Goal: Information Seeking & Learning: Learn about a topic

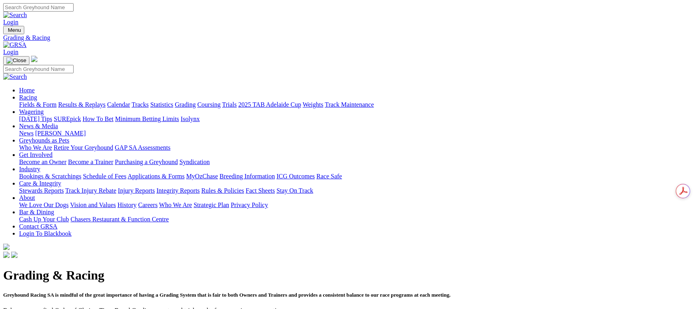
click at [56, 101] on link "Fields & Form" at bounding box center [37, 104] width 37 height 7
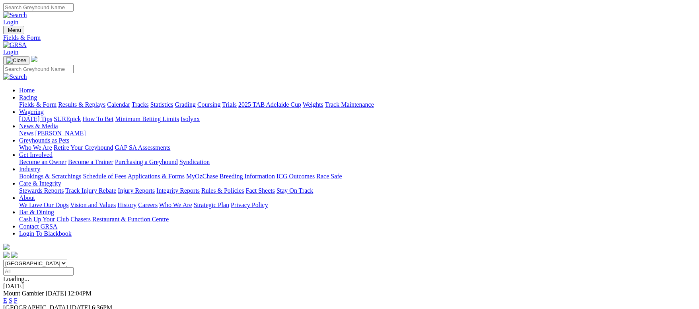
click at [17, 308] on link "F" at bounding box center [16, 314] width 4 height 7
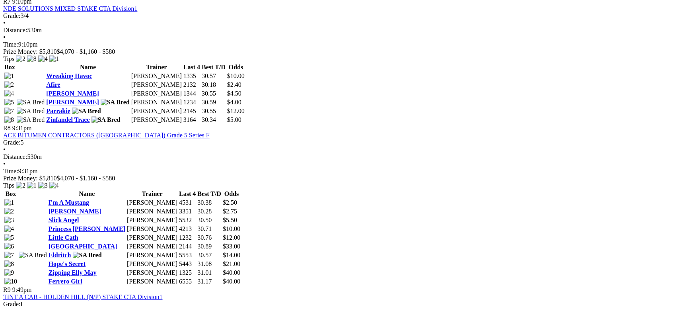
scroll to position [1193, 0]
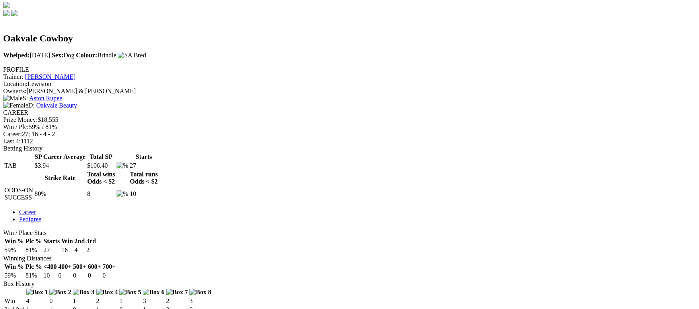
scroll to position [239, 0]
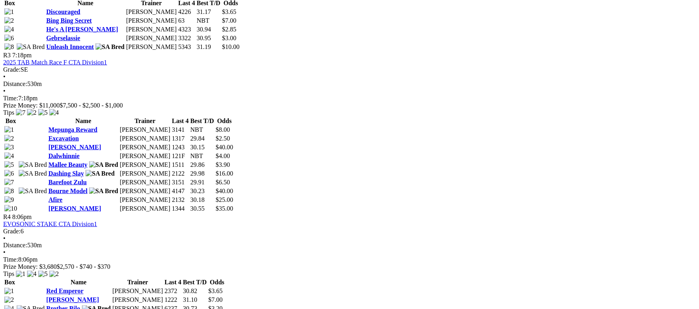
scroll to position [596, 0]
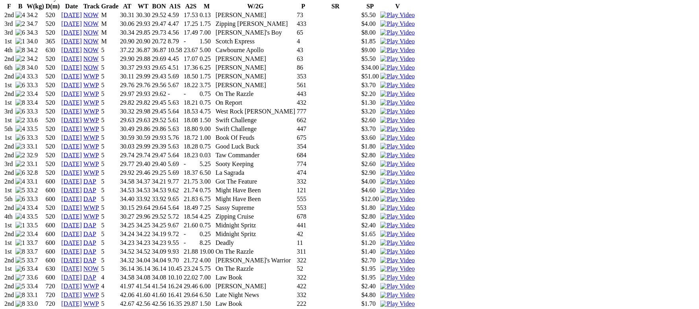
scroll to position [656, 0]
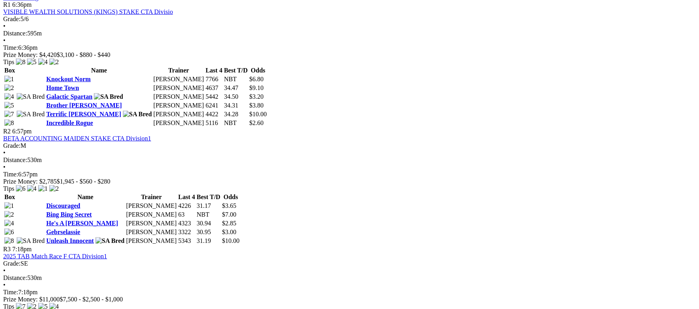
scroll to position [477, 0]
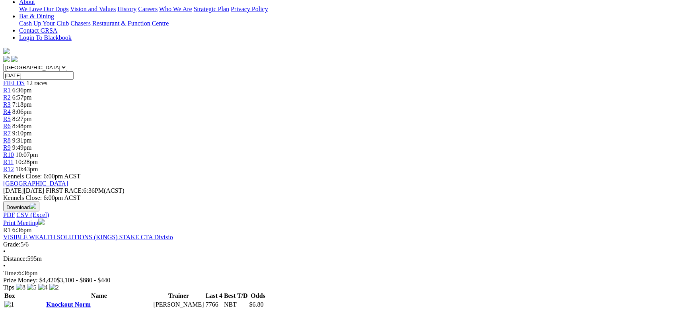
scroll to position [179, 0]
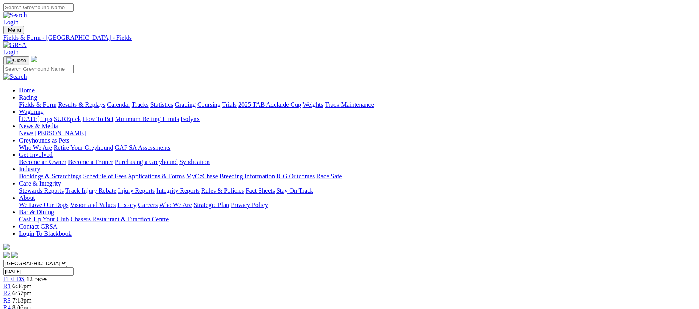
click at [56, 101] on link "Fields & Form" at bounding box center [37, 104] width 37 height 7
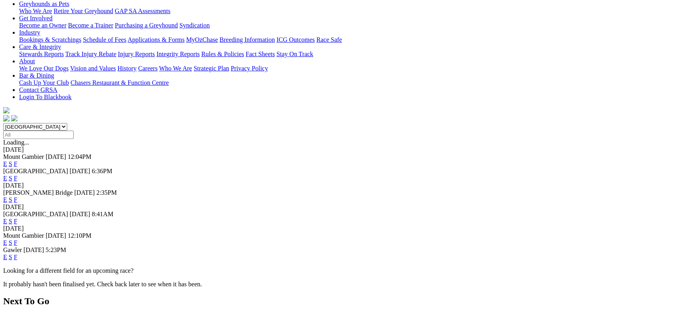
scroll to position [119, 0]
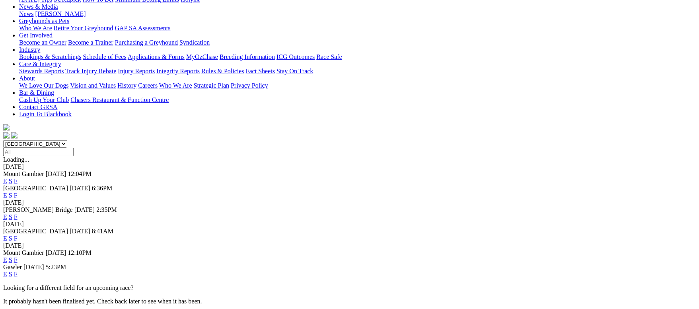
click at [17, 213] on link "F" at bounding box center [16, 216] width 4 height 7
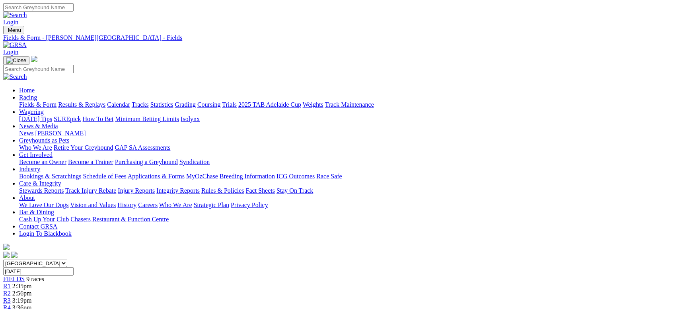
click at [130, 101] on link "Calendar" at bounding box center [118, 104] width 23 height 7
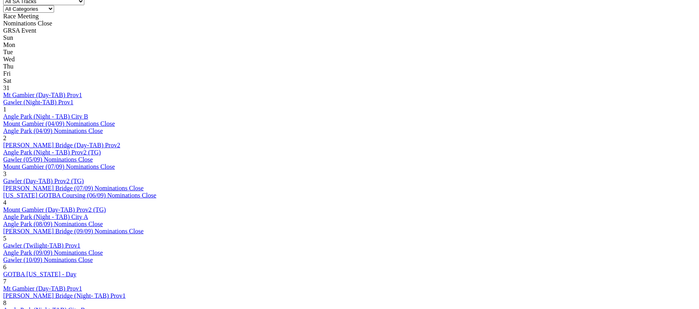
scroll to position [417, 0]
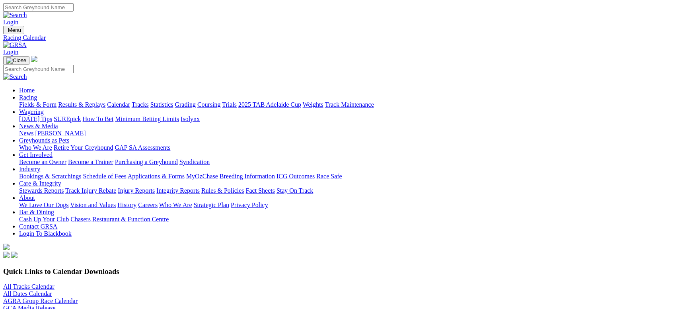
click at [54, 283] on link "All Tracks Calendar" at bounding box center [28, 286] width 51 height 7
